Goal: Task Accomplishment & Management: Manage account settings

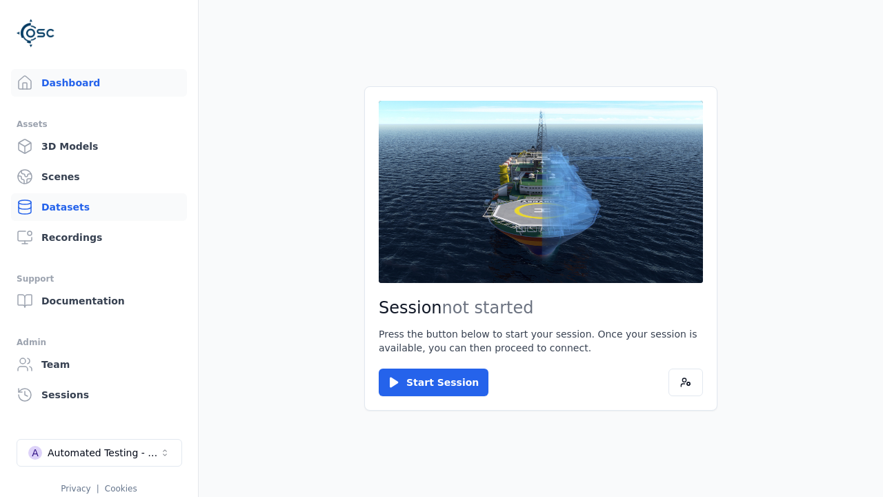
click at [99, 207] on link "Datasets" at bounding box center [99, 207] width 176 height 28
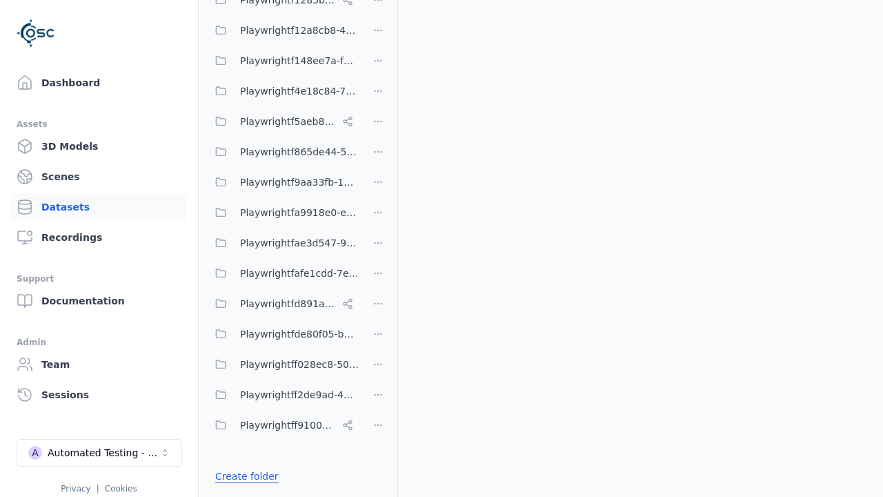
click at [242, 476] on link "Create folder" at bounding box center [246, 476] width 63 height 14
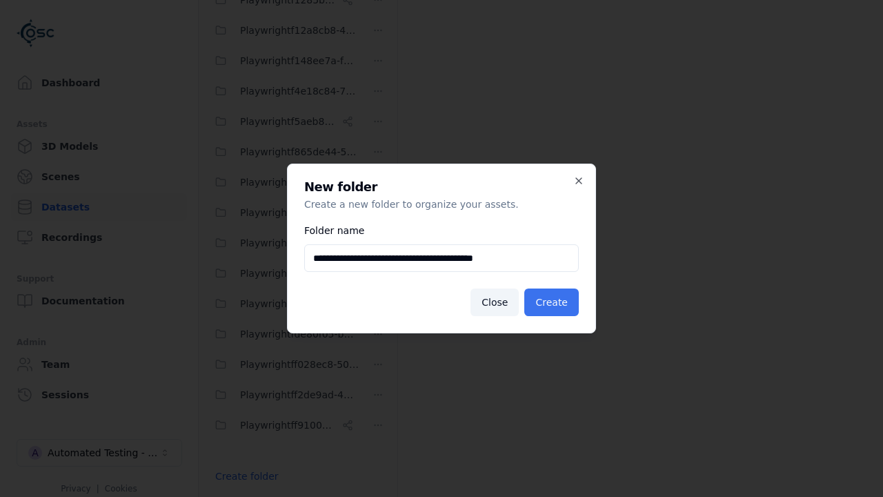
type input "**********"
click at [554, 302] on button "Create" at bounding box center [551, 302] width 54 height 28
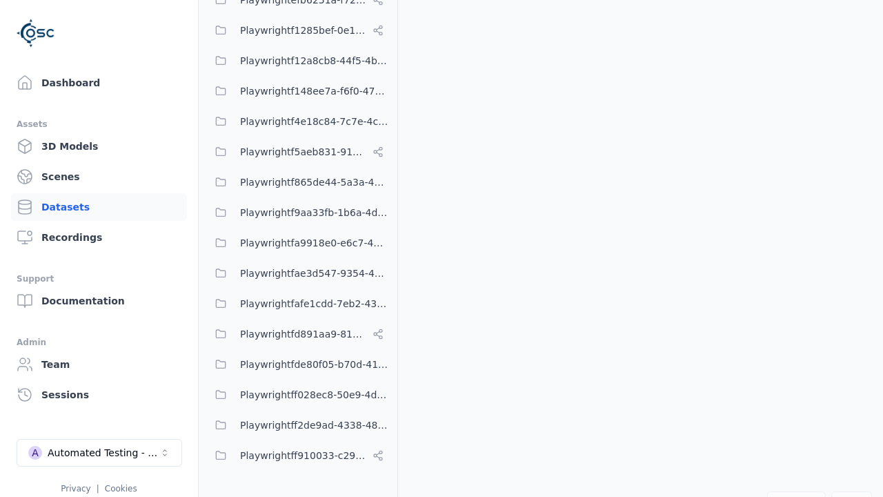
scroll to position [10046, 0]
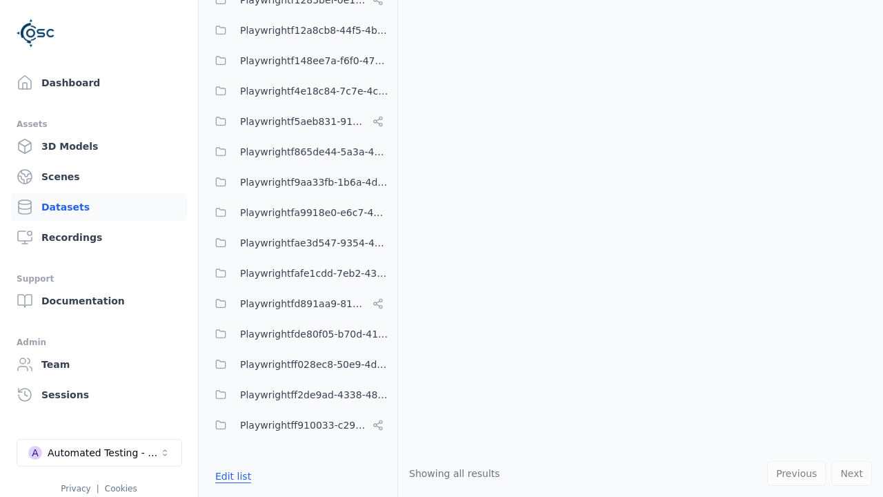
click at [230, 476] on button "Edit list" at bounding box center [233, 475] width 52 height 25
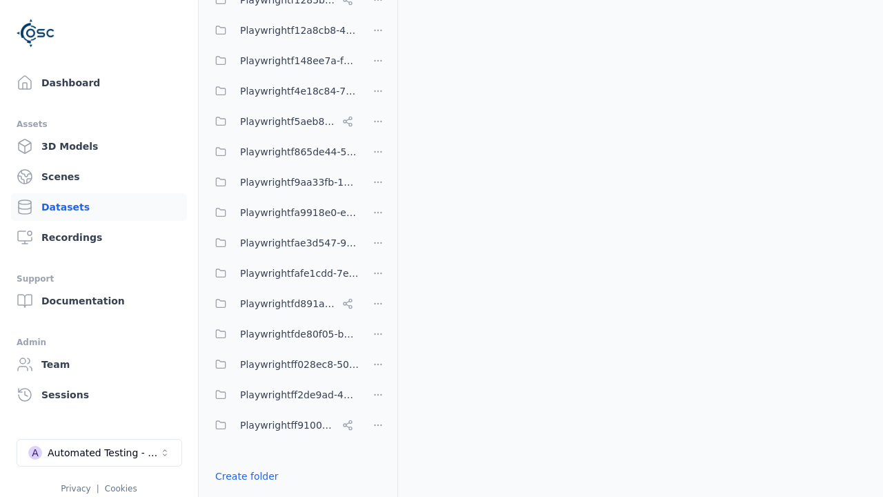
click at [378, 248] on html "Support Dashboard Assets 3D Models Scenes Datasets Recordings Support Documenta…" at bounding box center [441, 248] width 883 height 497
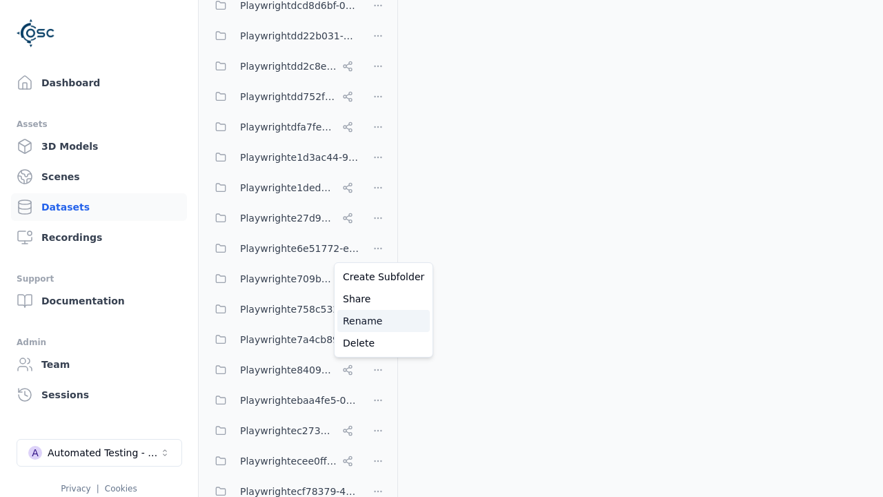
click at [378, 321] on div "Rename" at bounding box center [383, 321] width 92 height 22
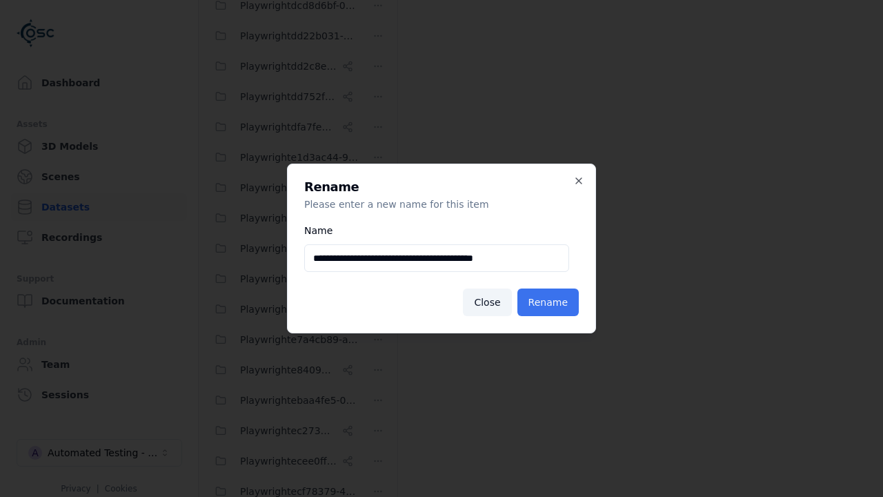
click at [437, 258] on input "**********" at bounding box center [436, 258] width 265 height 28
type input "**********"
click at [550, 302] on button "Rename" at bounding box center [547, 302] width 61 height 28
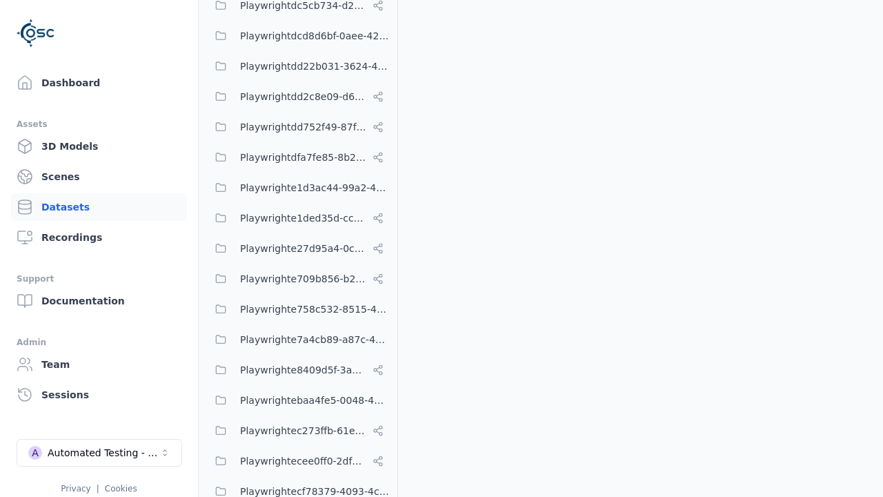
scroll to position [10046, 0]
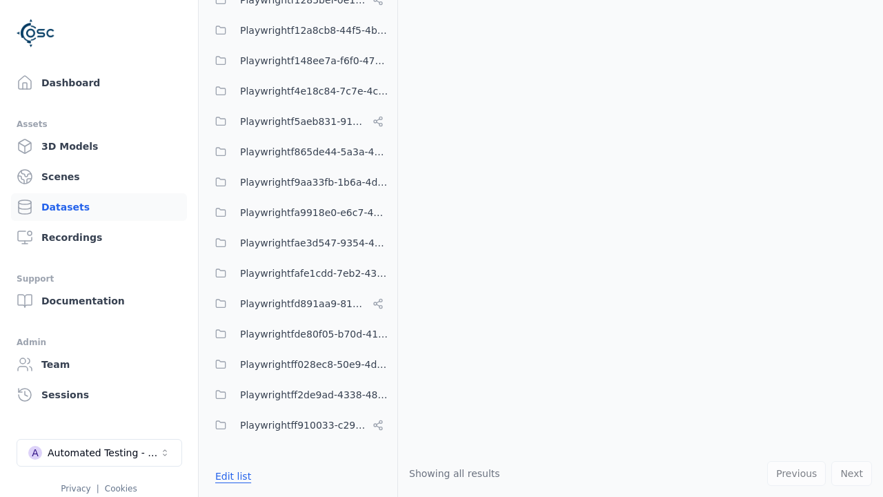
click at [230, 476] on button "Edit list" at bounding box center [233, 475] width 52 height 25
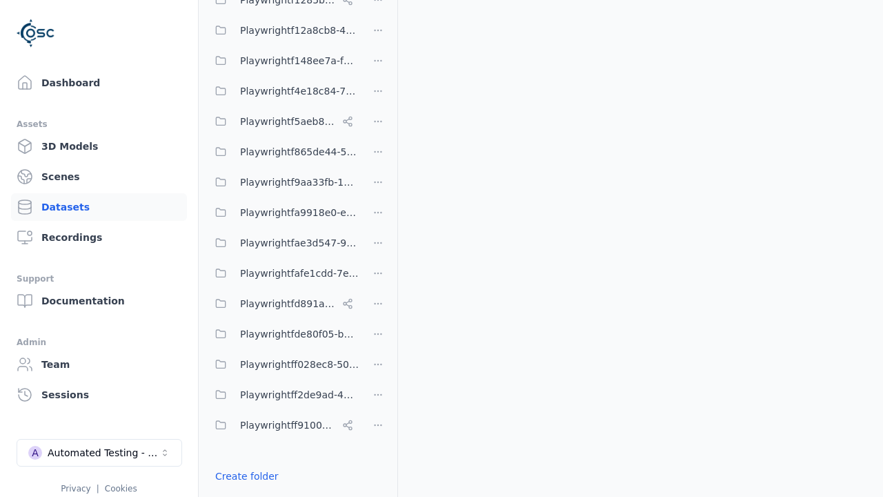
click at [378, 248] on html "Support Dashboard Assets 3D Models Scenes Datasets Recordings Support Documenta…" at bounding box center [441, 248] width 883 height 497
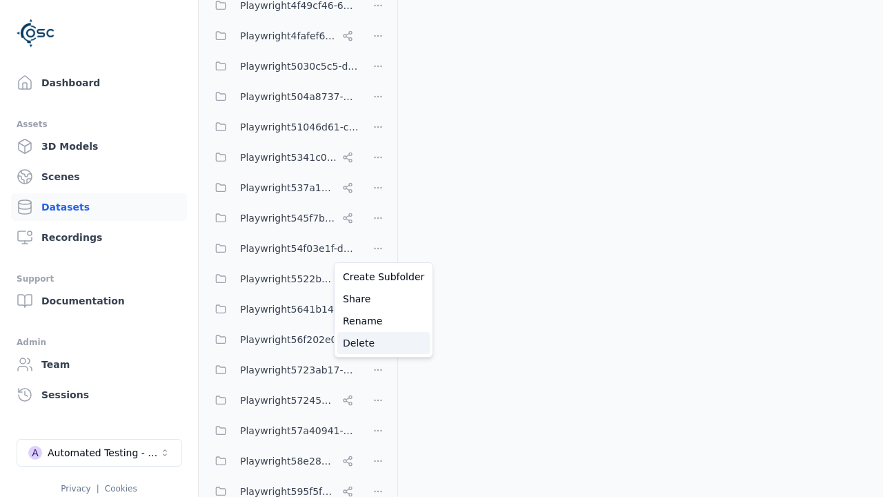
click at [378, 343] on div "Delete" at bounding box center [383, 343] width 92 height 22
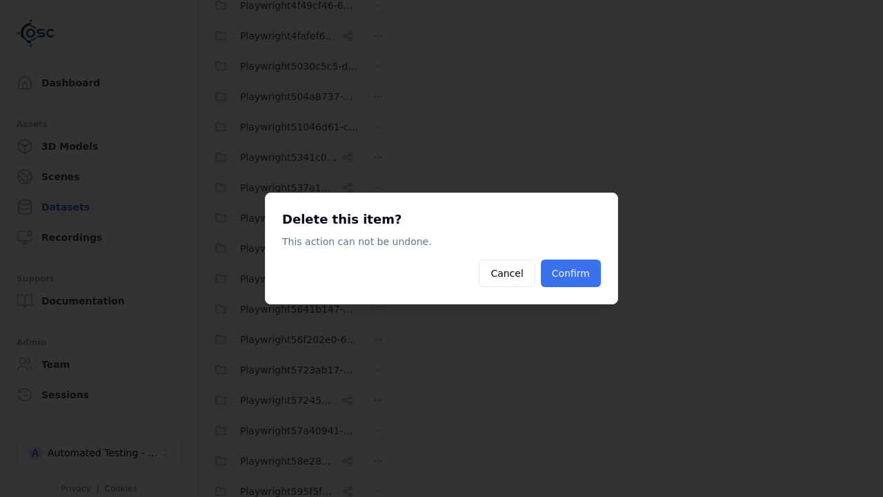
click at [572, 273] on button "Confirm" at bounding box center [571, 273] width 60 height 28
